Goal: Check status: Check status

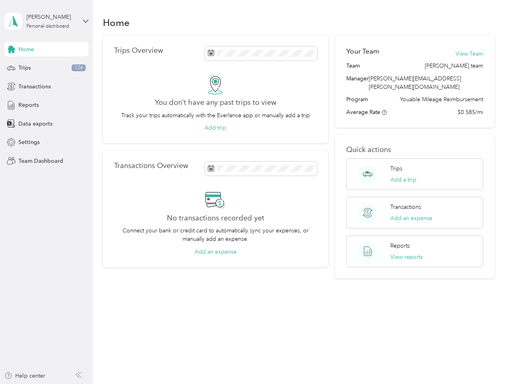
click at [254, 192] on div "No transactions recorded yet Connect your bank or credit card to automatically …" at bounding box center [215, 223] width 203 height 66
click at [46, 21] on div "[PERSON_NAME]" at bounding box center [51, 17] width 50 height 8
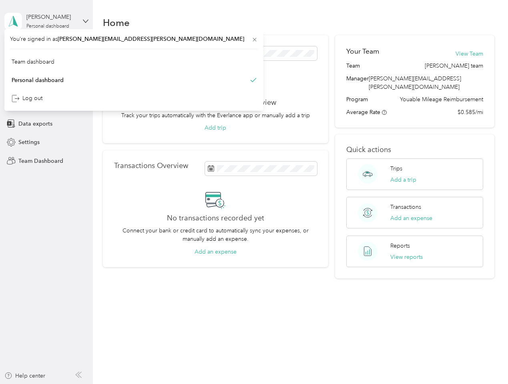
click at [46, 49] on div "You’re signed in as [EMAIL_ADDRESS][PERSON_NAME][DOMAIN_NAME] Team dashboard Pe…" at bounding box center [133, 70] width 259 height 82
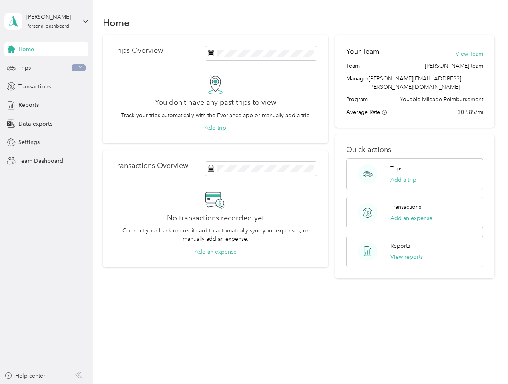
click at [11, 49] on div "You’re signed in as [EMAIL_ADDRESS][PERSON_NAME][DOMAIN_NAME] Team dashboard Pe…" at bounding box center [133, 70] width 259 height 82
click at [46, 68] on div "Trips 124" at bounding box center [46, 68] width 84 height 14
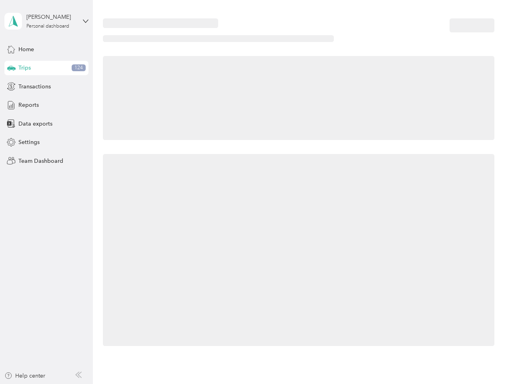
click at [11, 68] on icon at bounding box center [11, 68] width 8 height 4
